Goal: Obtain resource: Download file/media

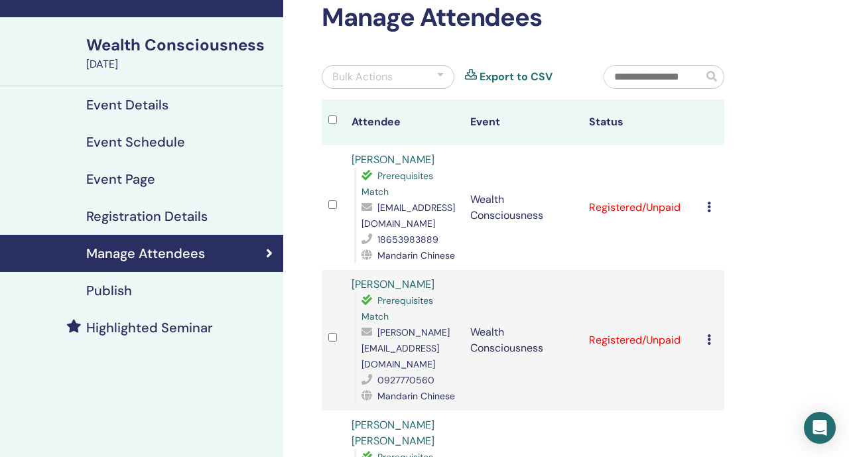
scroll to position [85, 0]
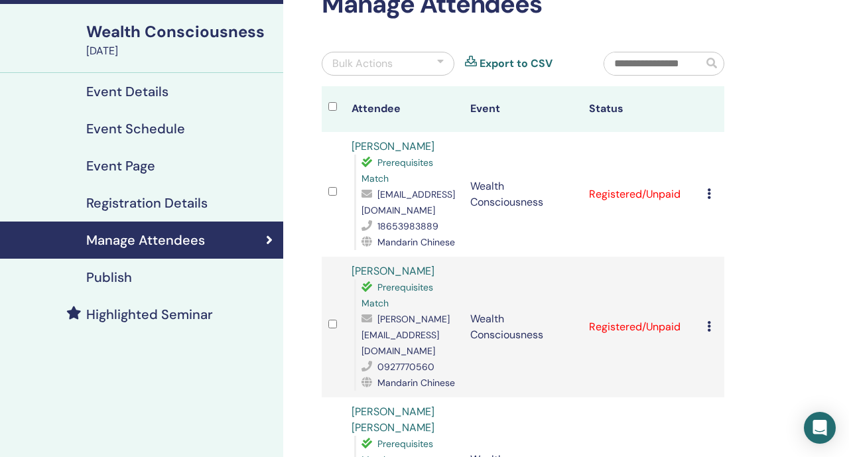
click at [710, 321] on icon at bounding box center [709, 326] width 4 height 11
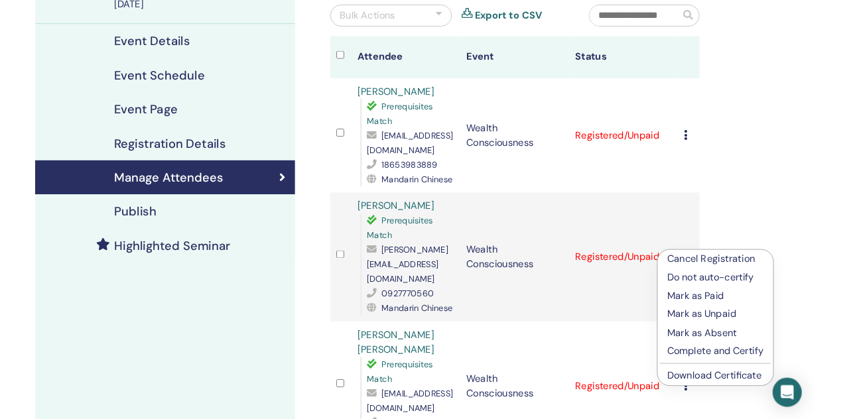
scroll to position [130, 0]
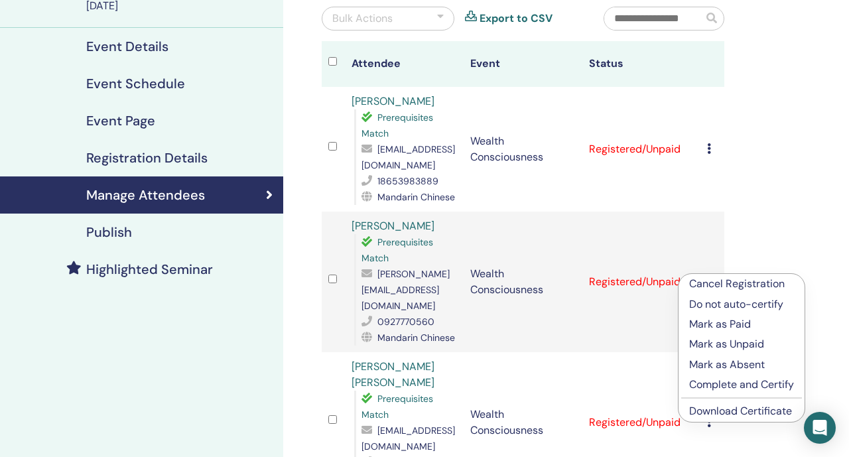
click at [415, 198] on span "Mandarin Chinese" at bounding box center [416, 197] width 78 height 12
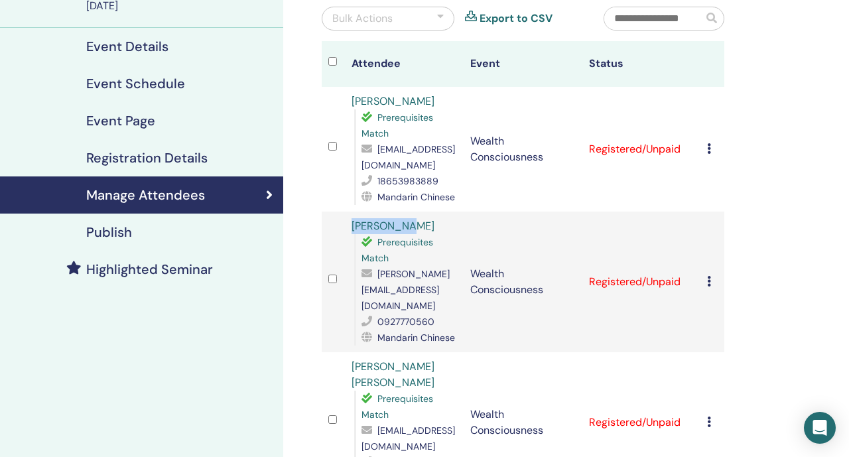
drag, startPoint x: 415, startPoint y: 226, endPoint x: 341, endPoint y: 226, distance: 73.6
click at [341, 226] on tr "[PERSON_NAME] Prerequisites Match [PERSON_NAME][EMAIL_ADDRESS][DOMAIN_NAME] 092…" at bounding box center [523, 282] width 403 height 141
copy tr "[PERSON_NAME]"
click at [710, 276] on icon at bounding box center [709, 281] width 4 height 11
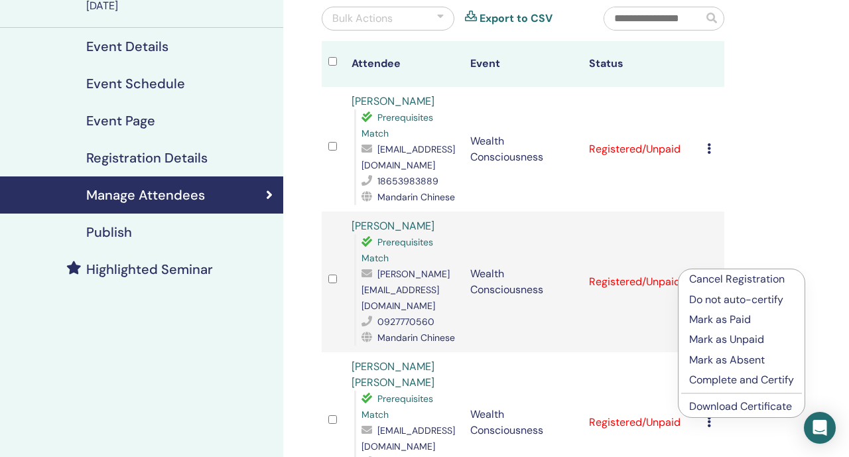
click at [763, 408] on link "Download Certificate" at bounding box center [740, 406] width 103 height 14
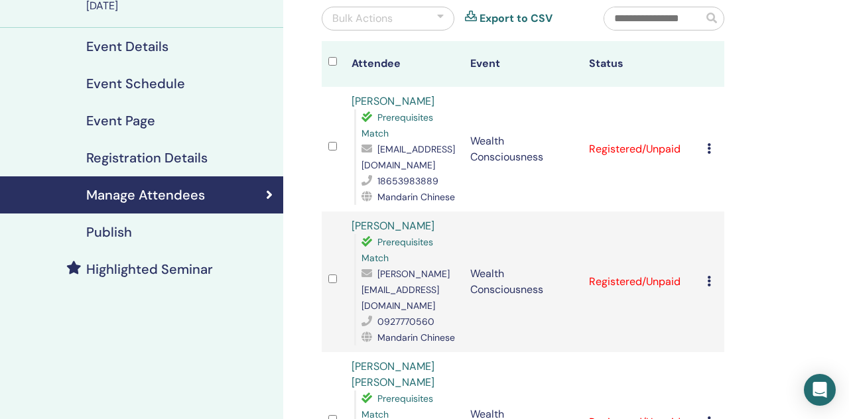
scroll to position [202, 0]
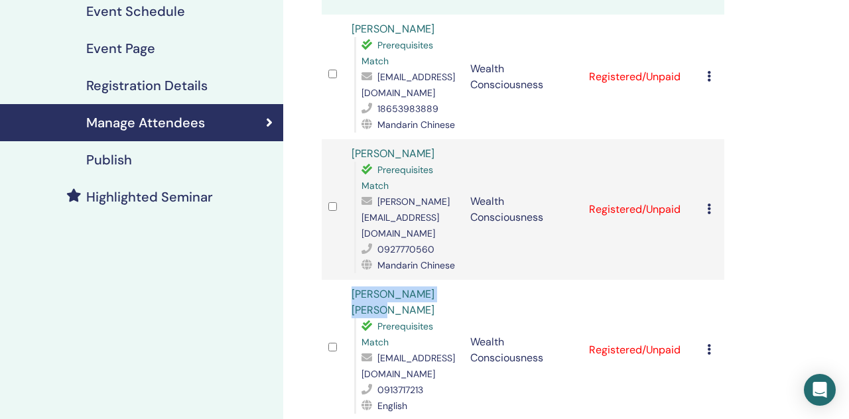
drag, startPoint x: 375, startPoint y: 296, endPoint x: 350, endPoint y: 279, distance: 30.5
click at [350, 280] on td "[PERSON_NAME] [PERSON_NAME] Prerequisites Match [EMAIL_ADDRESS][DOMAIN_NAME] 09…" at bounding box center [404, 350] width 119 height 141
copy link "[PERSON_NAME] [PERSON_NAME]"
click at [709, 344] on icon at bounding box center [709, 349] width 4 height 11
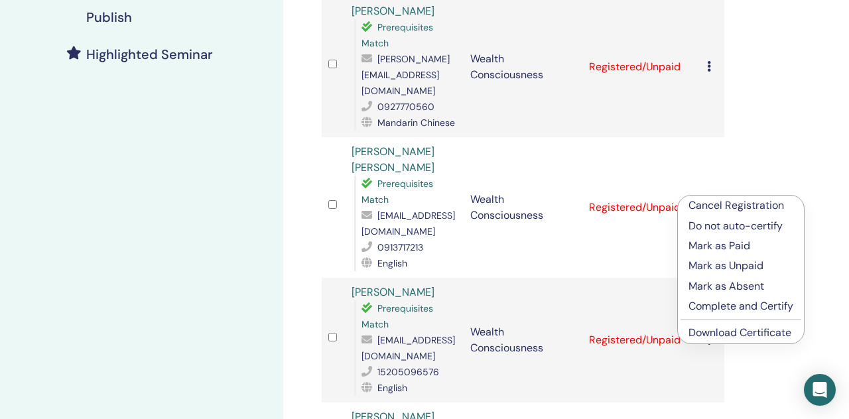
scroll to position [354, 0]
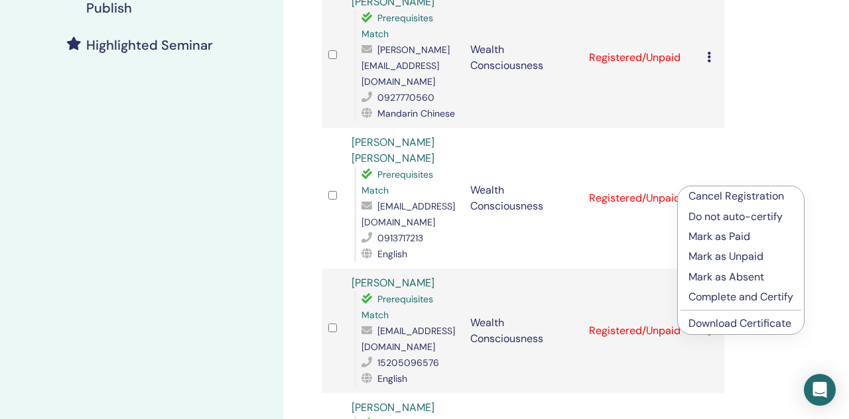
click at [707, 326] on link "Download Certificate" at bounding box center [739, 323] width 103 height 14
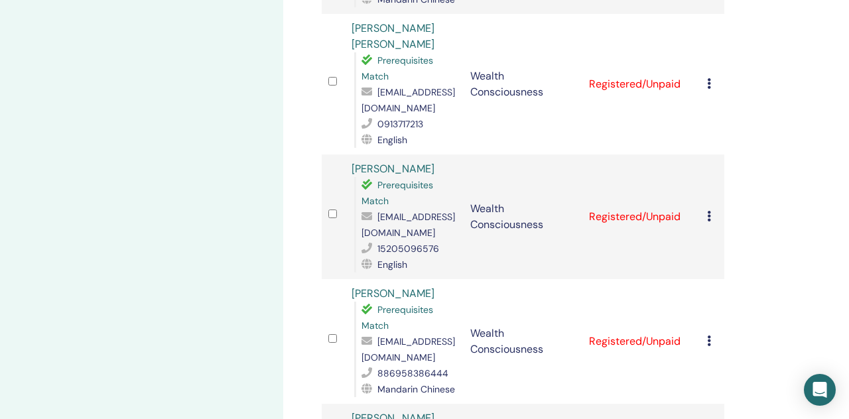
scroll to position [480, 0]
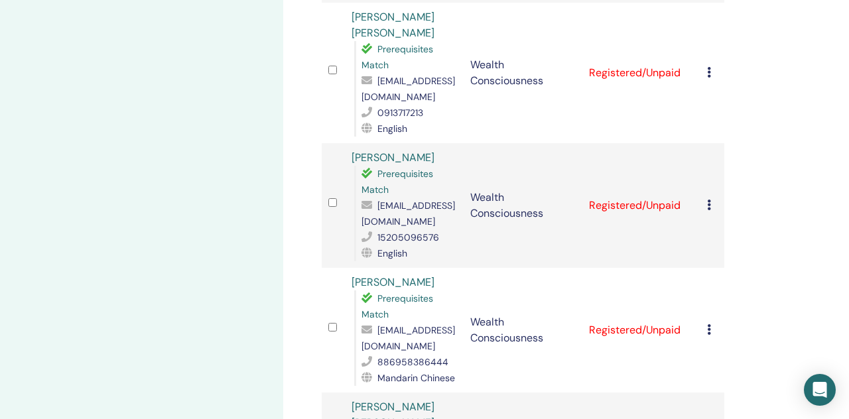
drag, startPoint x: 441, startPoint y: 262, endPoint x: 354, endPoint y: 262, distance: 86.9
click at [354, 275] on div "[PERSON_NAME] Prerequisites Match [EMAIL_ADDRESS][DOMAIN_NAME] 886958386444 Man…" at bounding box center [404, 330] width 105 height 111
copy link "[PERSON_NAME]"
click at [705, 310] on td "Cancel Registration Do not auto-certify Mark as Paid Mark as Unpaid Mark as Abs…" at bounding box center [712, 330] width 24 height 125
click at [708, 324] on icon at bounding box center [709, 329] width 4 height 11
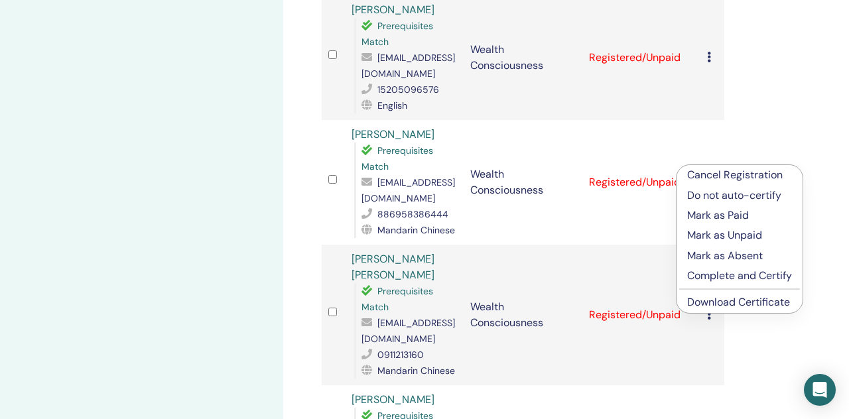
scroll to position [626, 0]
click at [710, 304] on link "Download Certificate" at bounding box center [738, 303] width 103 height 14
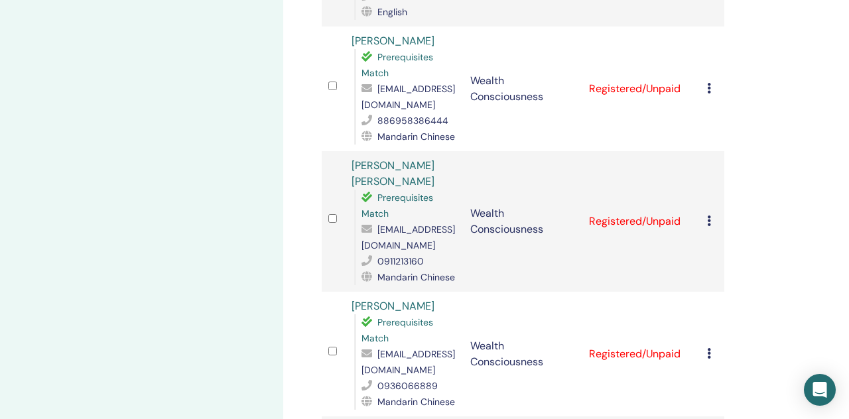
scroll to position [735, 0]
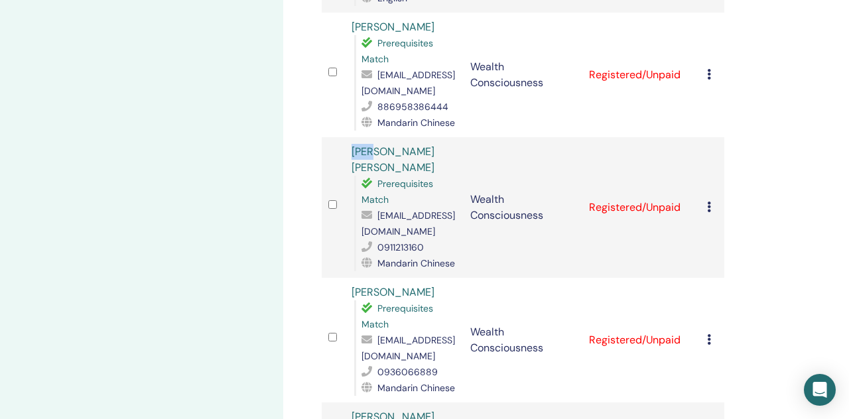
drag, startPoint x: 398, startPoint y: 133, endPoint x: 350, endPoint y: 133, distance: 47.8
click at [350, 137] on td "[PERSON_NAME] [PERSON_NAME] Match [EMAIL_ADDRESS][DOMAIN_NAME] 0911213160 Manda…" at bounding box center [404, 207] width 119 height 141
copy link "[PERSON_NAME] [PERSON_NAME]"
click at [708, 202] on icon at bounding box center [709, 207] width 4 height 11
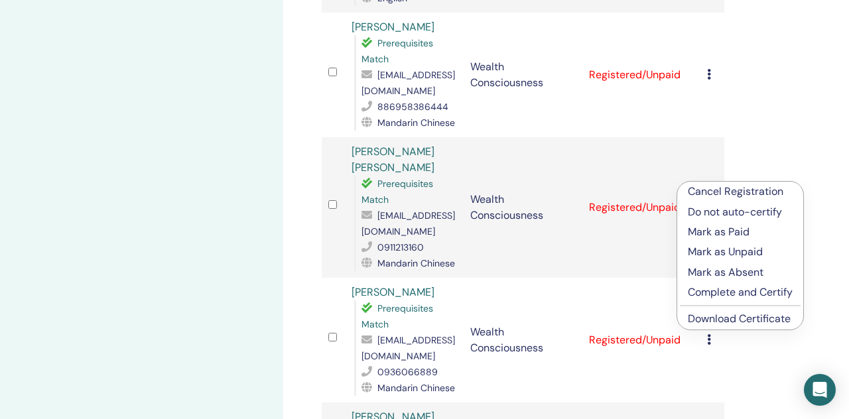
click at [739, 314] on link "Download Certificate" at bounding box center [739, 319] width 103 height 14
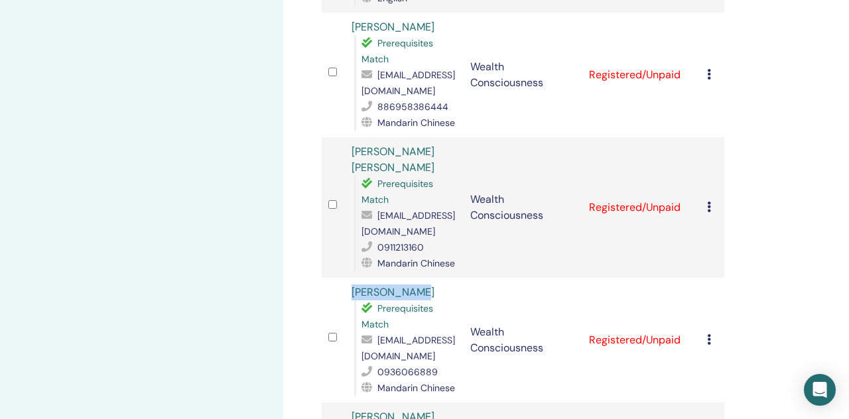
drag, startPoint x: 417, startPoint y: 259, endPoint x: 352, endPoint y: 260, distance: 65.0
click at [352, 285] on div "[PERSON_NAME] Prerequisites Match [EMAIL_ADDRESS][DOMAIN_NAME] 0936066889 Manda…" at bounding box center [404, 340] width 105 height 111
copy link "[PERSON_NAME]"
click at [708, 334] on icon at bounding box center [709, 339] width 4 height 11
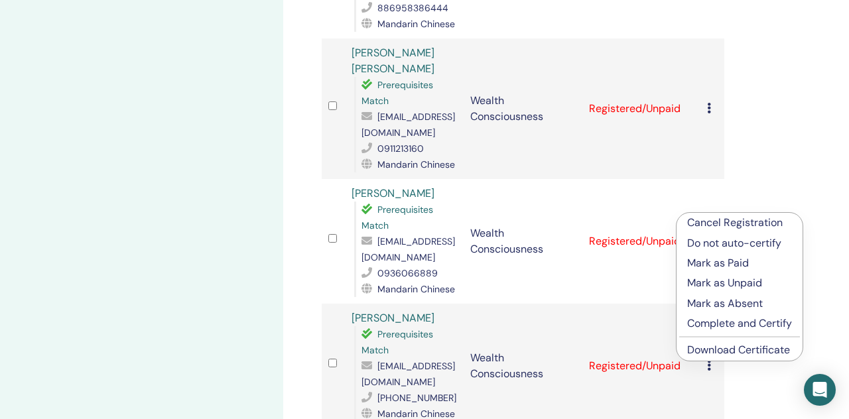
scroll to position [833, 0]
click at [721, 356] on link "Download Certificate" at bounding box center [738, 351] width 103 height 14
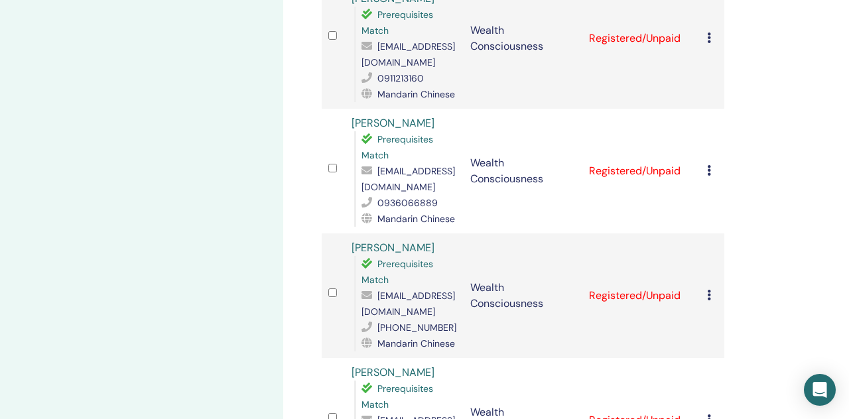
scroll to position [909, 0]
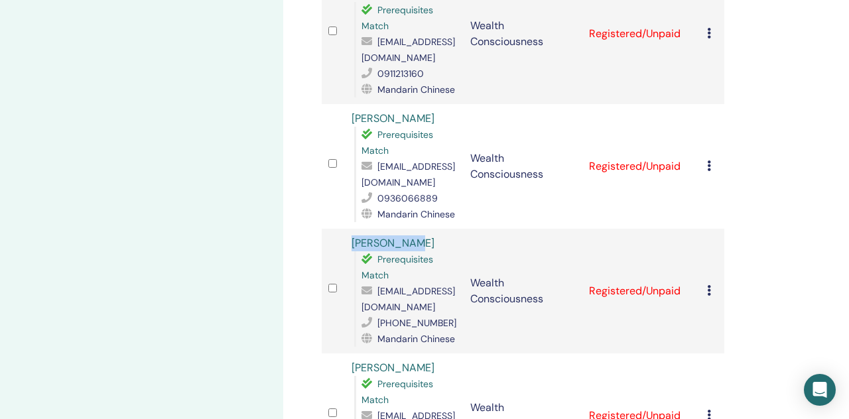
drag, startPoint x: 424, startPoint y: 210, endPoint x: 353, endPoint y: 208, distance: 71.6
click at [353, 235] on div "YIHSIAO CHU Prerequisites Match [EMAIL_ADDRESS][DOMAIN_NAME] [PHONE_NUMBER] Man…" at bounding box center [404, 290] width 105 height 111
copy link "[PERSON_NAME]"
click at [709, 285] on icon at bounding box center [709, 290] width 4 height 11
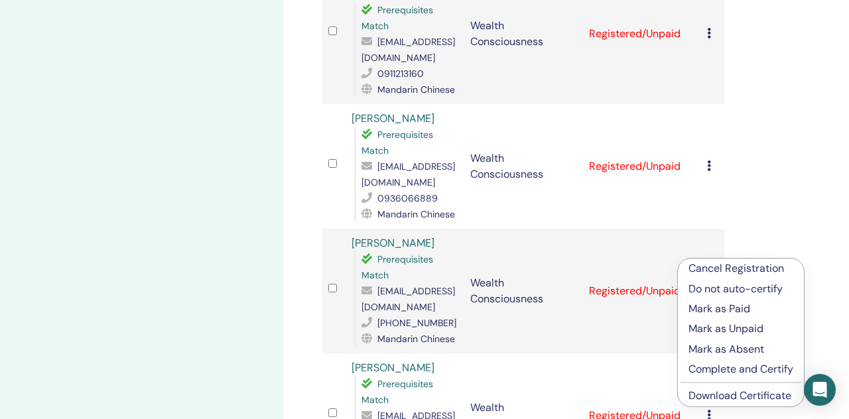
click at [759, 393] on link "Download Certificate" at bounding box center [739, 396] width 103 height 14
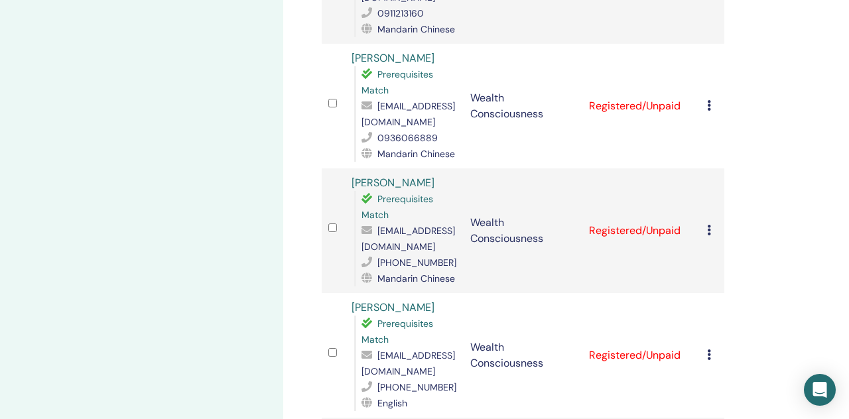
scroll to position [987, 0]
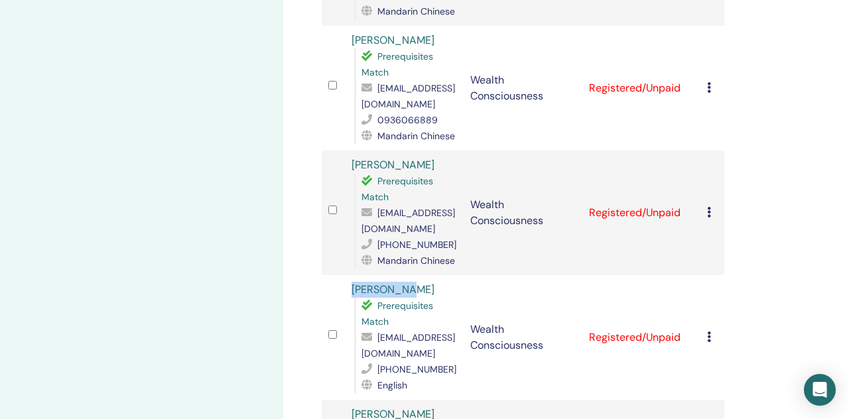
drag, startPoint x: 413, startPoint y: 258, endPoint x: 340, endPoint y: 255, distance: 72.3
click at [340, 275] on tr "[PERSON_NAME] Prerequisites Match [EMAIL_ADDRESS][DOMAIN_NAME] [PHONE_NUMBER] E…" at bounding box center [523, 337] width 403 height 125
copy tr "[PERSON_NAME]"
click at [712, 330] on div "Cancel Registration Do not auto-certify Mark as Paid Mark as Unpaid Mark as Abs…" at bounding box center [712, 338] width 11 height 16
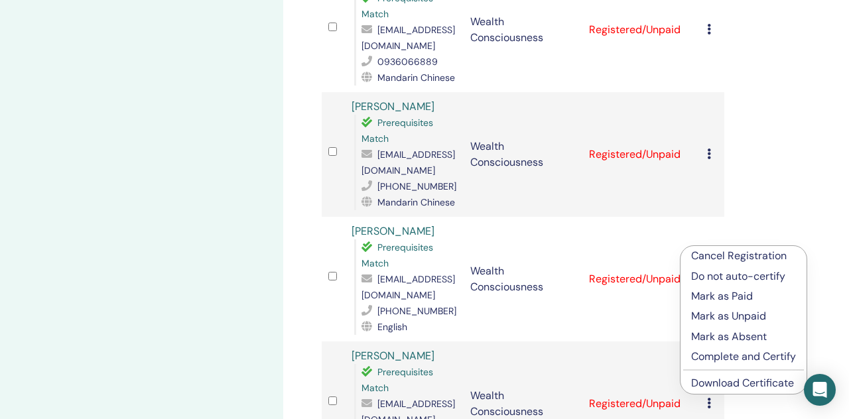
scroll to position [1082, 0]
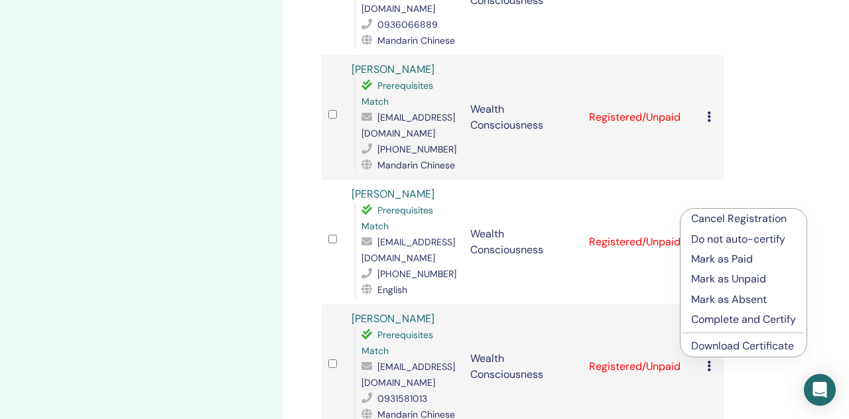
click at [765, 345] on link "Download Certificate" at bounding box center [742, 346] width 103 height 14
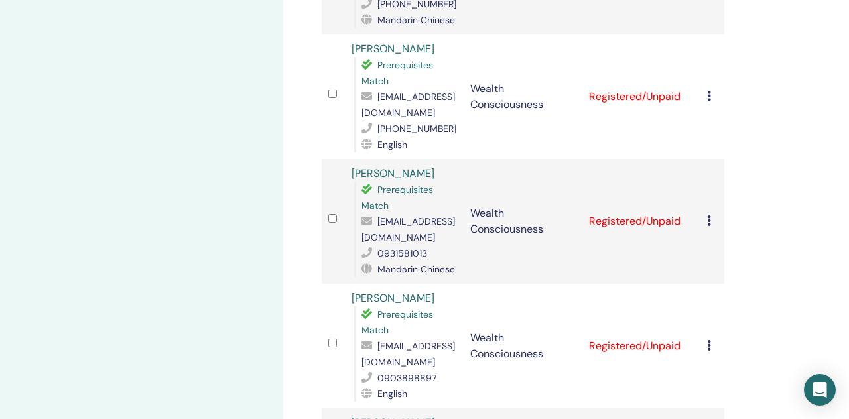
scroll to position [1227, 0]
drag, startPoint x: 413, startPoint y: 141, endPoint x: 350, endPoint y: 142, distance: 63.0
click at [350, 160] on td "[PERSON_NAME] Prerequisites Match [EMAIL_ADDRESS][DOMAIN_NAME] 0931581013 Manda…" at bounding box center [404, 222] width 119 height 125
copy link "[PERSON_NAME]"
click at [706, 188] on td "Cancel Registration Do not auto-certify Mark as Paid Mark as Unpaid Mark as Abs…" at bounding box center [712, 222] width 24 height 125
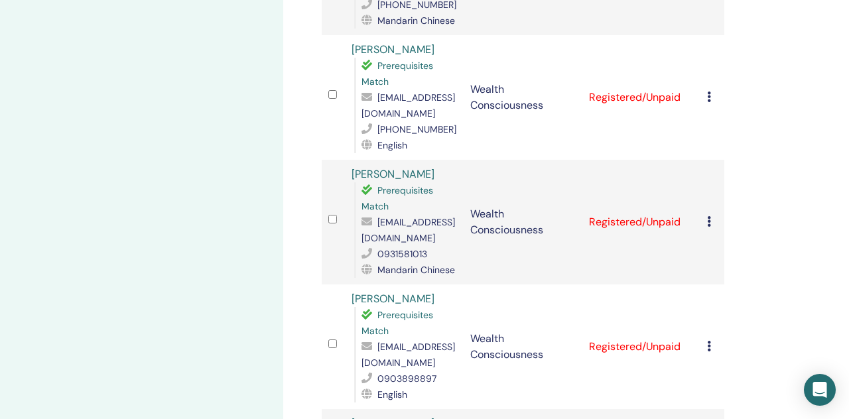
click at [707, 216] on icon at bounding box center [709, 221] width 4 height 11
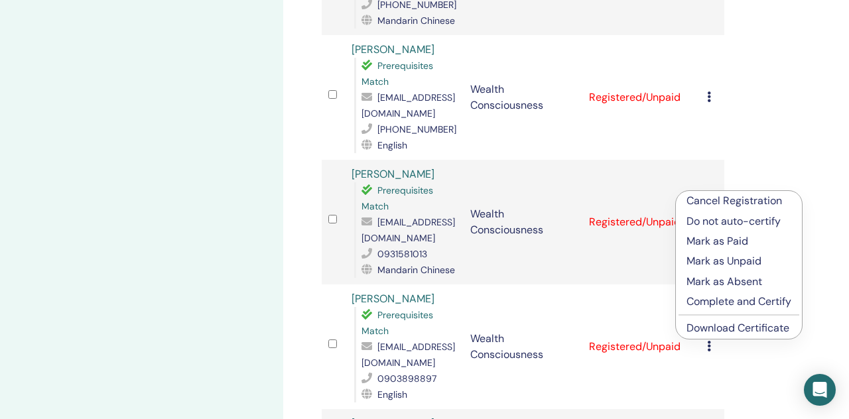
click at [757, 328] on link "Download Certificate" at bounding box center [737, 328] width 103 height 14
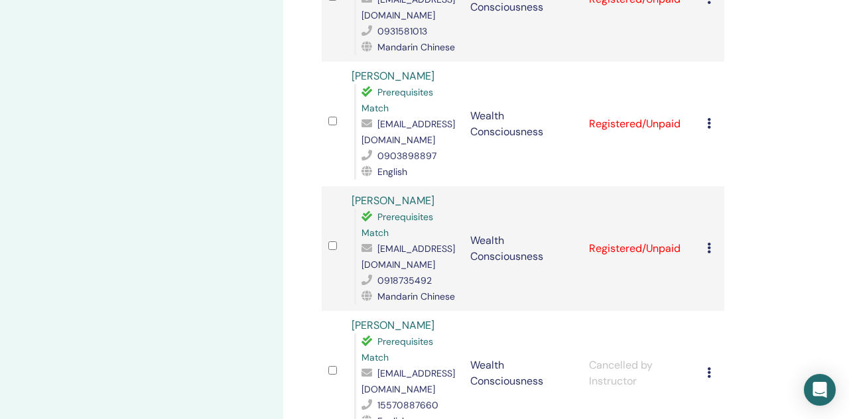
scroll to position [1451, 0]
click at [397, 242] on span "[EMAIL_ADDRESS][DOMAIN_NAME]" at bounding box center [408, 256] width 94 height 28
copy span "[EMAIL_ADDRESS][DOMAIN_NAME]"
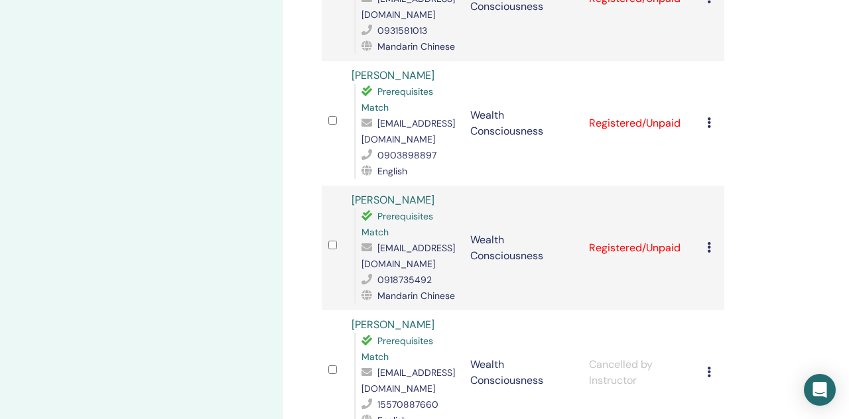
click at [709, 242] on icon at bounding box center [709, 247] width 4 height 11
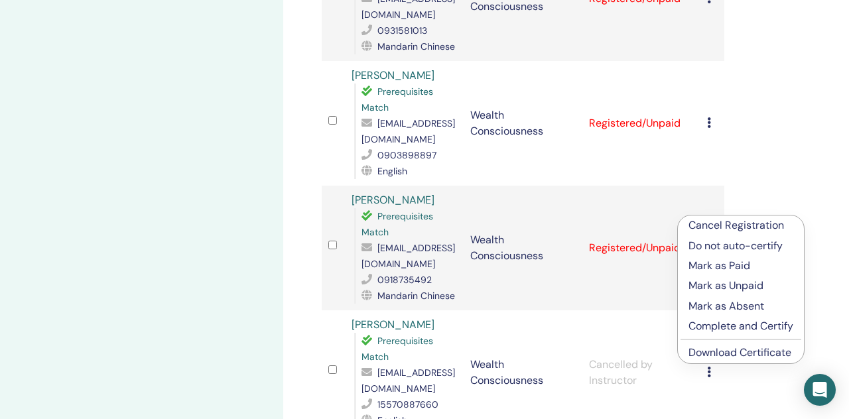
click at [729, 354] on link "Download Certificate" at bounding box center [739, 353] width 103 height 14
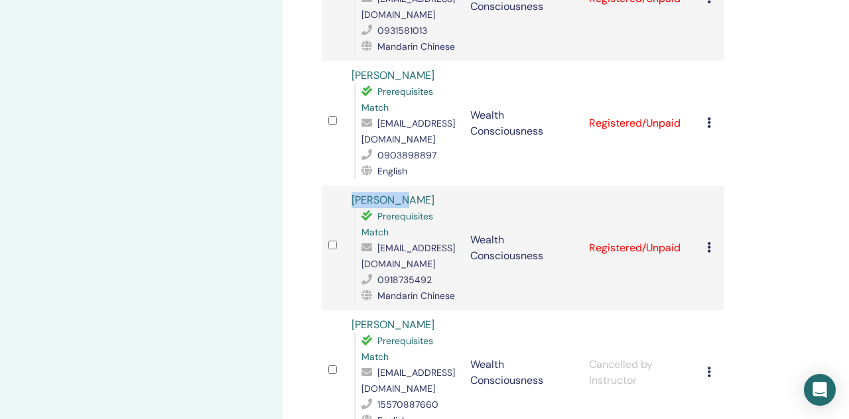
drag, startPoint x: 405, startPoint y: 168, endPoint x: 344, endPoint y: 167, distance: 61.0
click at [344, 186] on tr "[PERSON_NAME] Lo Prerequisites Match [EMAIL_ADDRESS][DOMAIN_NAME] 0918735492 Ma…" at bounding box center [523, 248] width 403 height 125
copy tr "[PERSON_NAME]"
click at [710, 242] on icon at bounding box center [709, 247] width 4 height 11
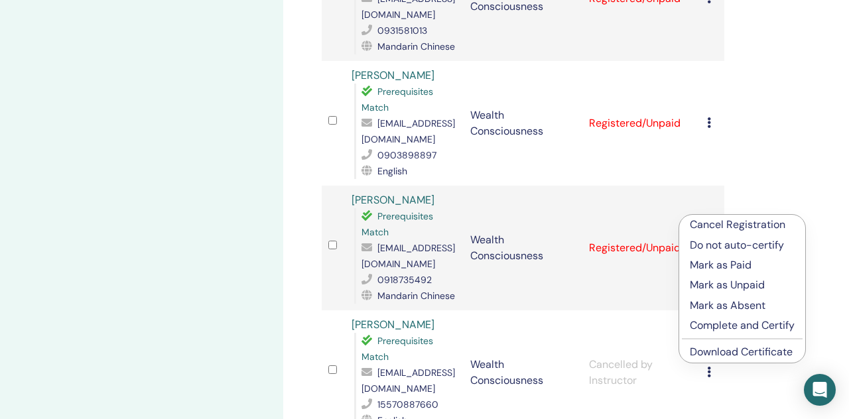
click at [761, 350] on link "Download Certificate" at bounding box center [741, 352] width 103 height 14
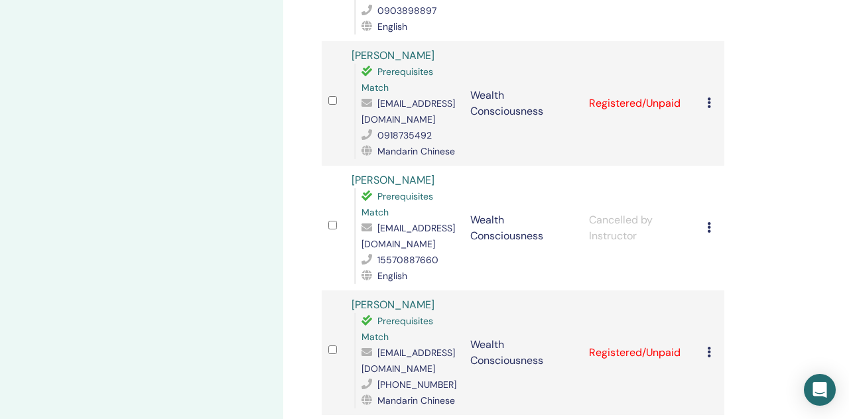
scroll to position [1610, 0]
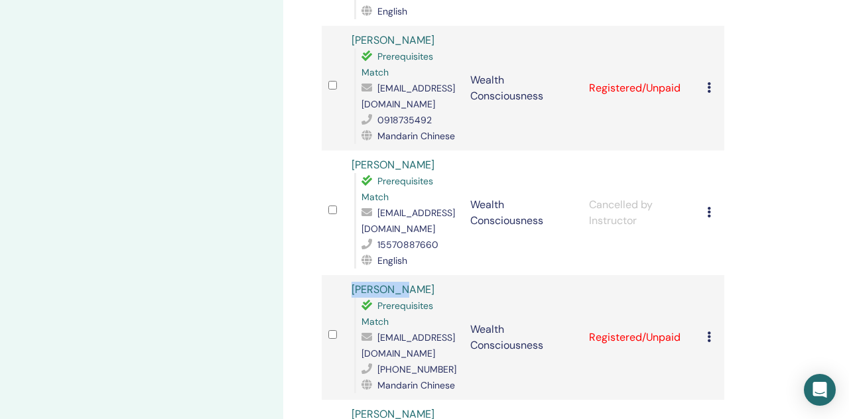
drag, startPoint x: 398, startPoint y: 259, endPoint x: 346, endPoint y: 257, distance: 52.4
click at [345, 275] on td "[PERSON_NAME] Prerequisites Match [EMAIL_ADDRESS][DOMAIN_NAME] [PHONE_NUMBER] M…" at bounding box center [404, 337] width 119 height 125
click at [709, 332] on icon at bounding box center [709, 337] width 4 height 11
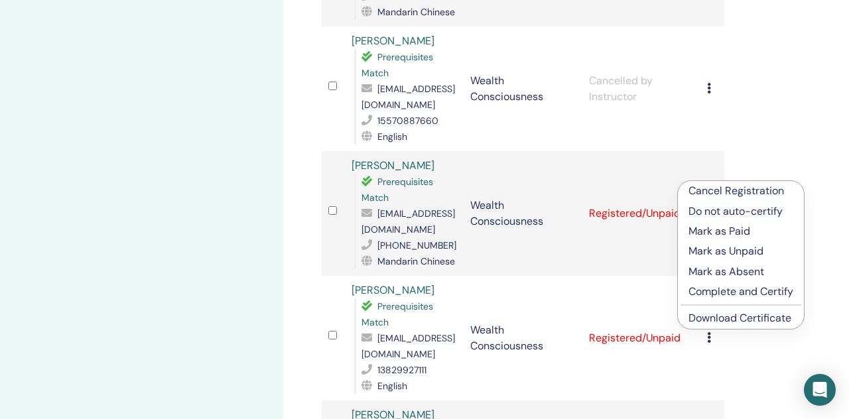
scroll to position [1750, 0]
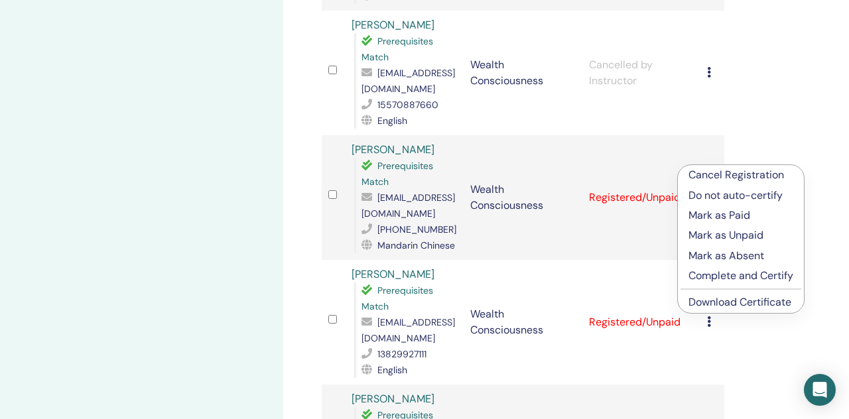
click at [712, 302] on link "Download Certificate" at bounding box center [739, 302] width 103 height 14
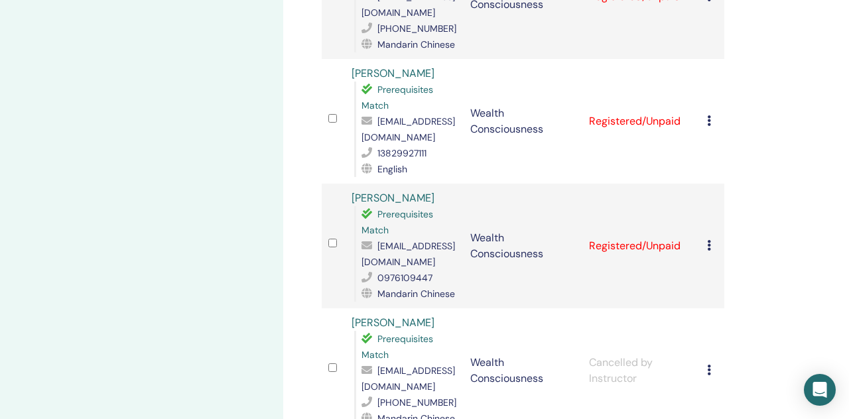
scroll to position [1983, 0]
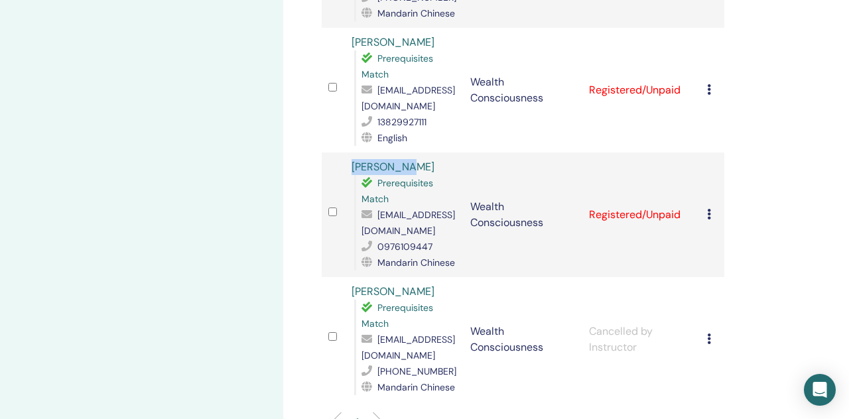
drag, startPoint x: 410, startPoint y: 118, endPoint x: 351, endPoint y: 118, distance: 59.0
click at [352, 159] on div "[PERSON_NAME] Prerequisites Match [EMAIL_ADDRESS][DOMAIN_NAME] 0976109447 Manda…" at bounding box center [404, 214] width 105 height 111
click at [710, 209] on icon at bounding box center [709, 214] width 4 height 11
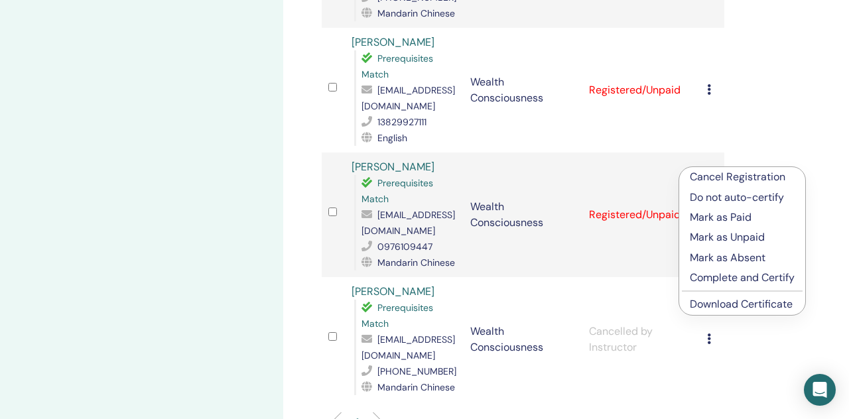
click at [750, 302] on link "Download Certificate" at bounding box center [741, 304] width 103 height 14
